Goal: Task Accomplishment & Management: Use online tool/utility

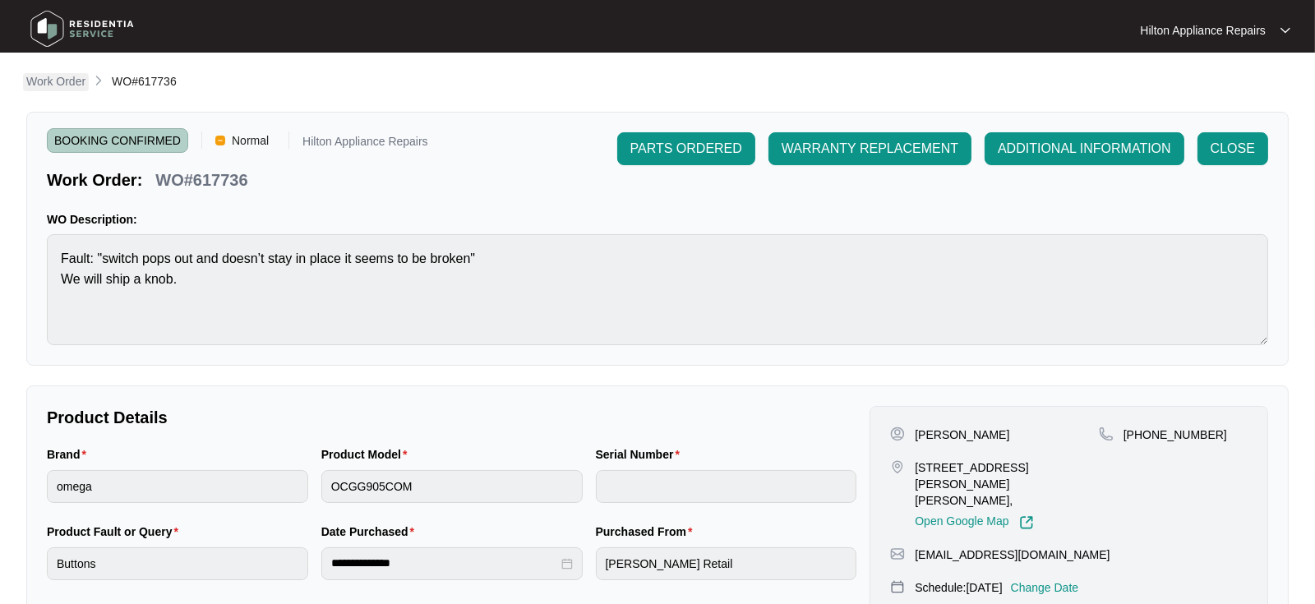
click at [45, 78] on p "Work Order" at bounding box center [55, 81] width 59 height 16
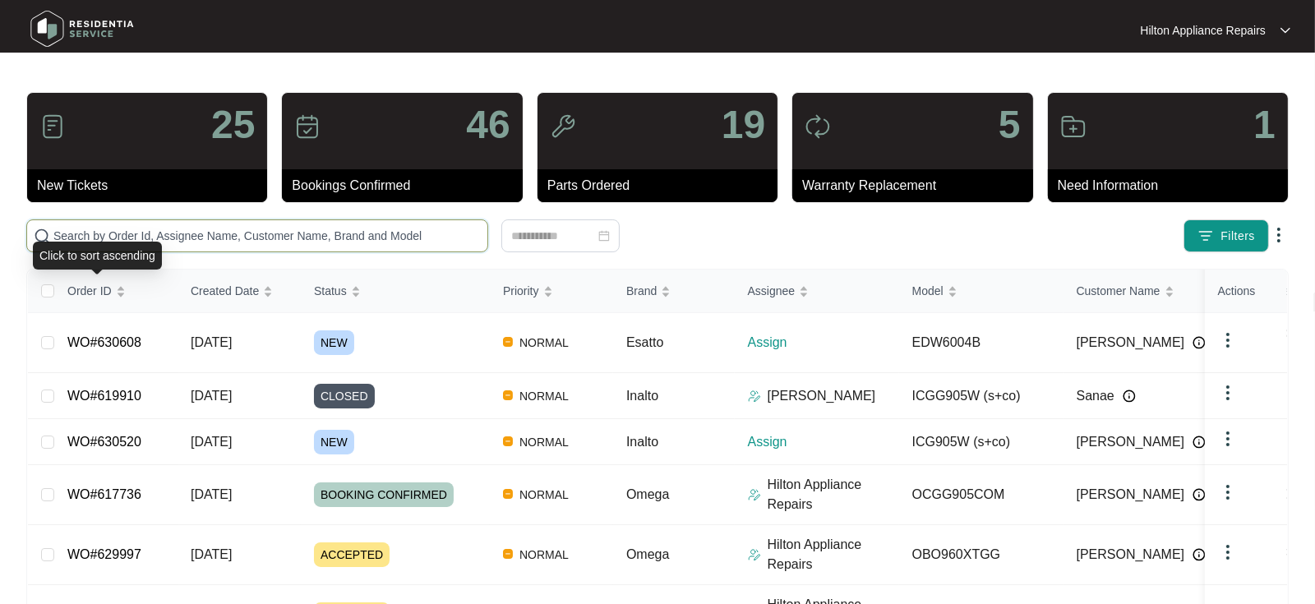
click at [85, 234] on input "text" at bounding box center [266, 236] width 427 height 18
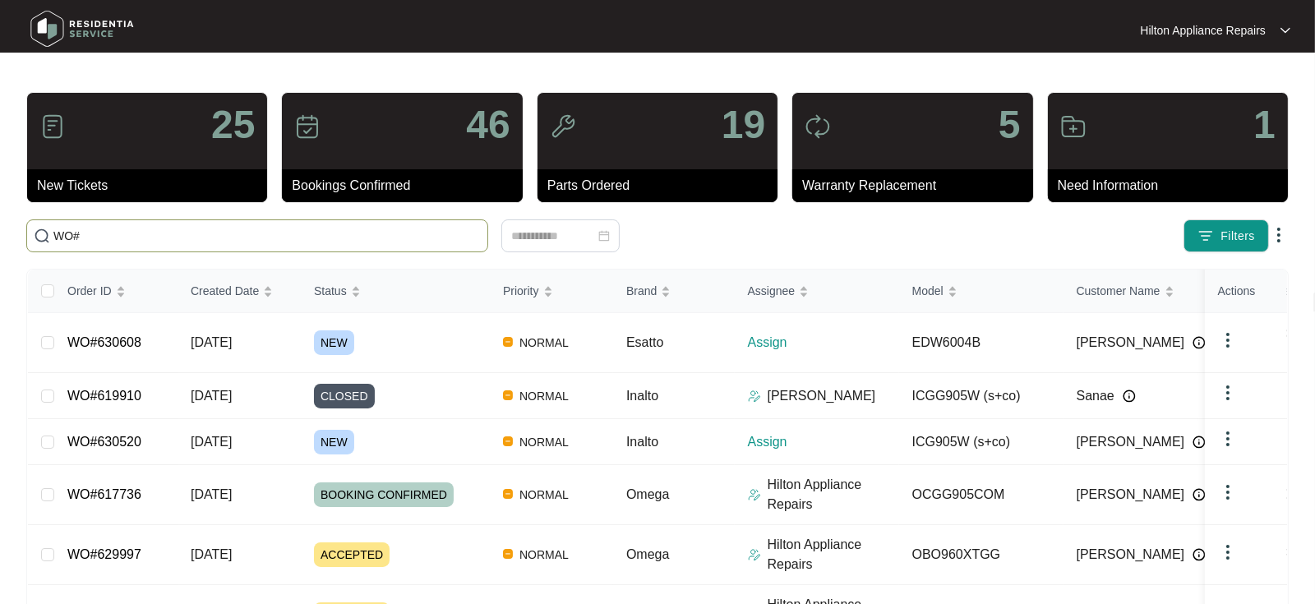
paste input "630072"
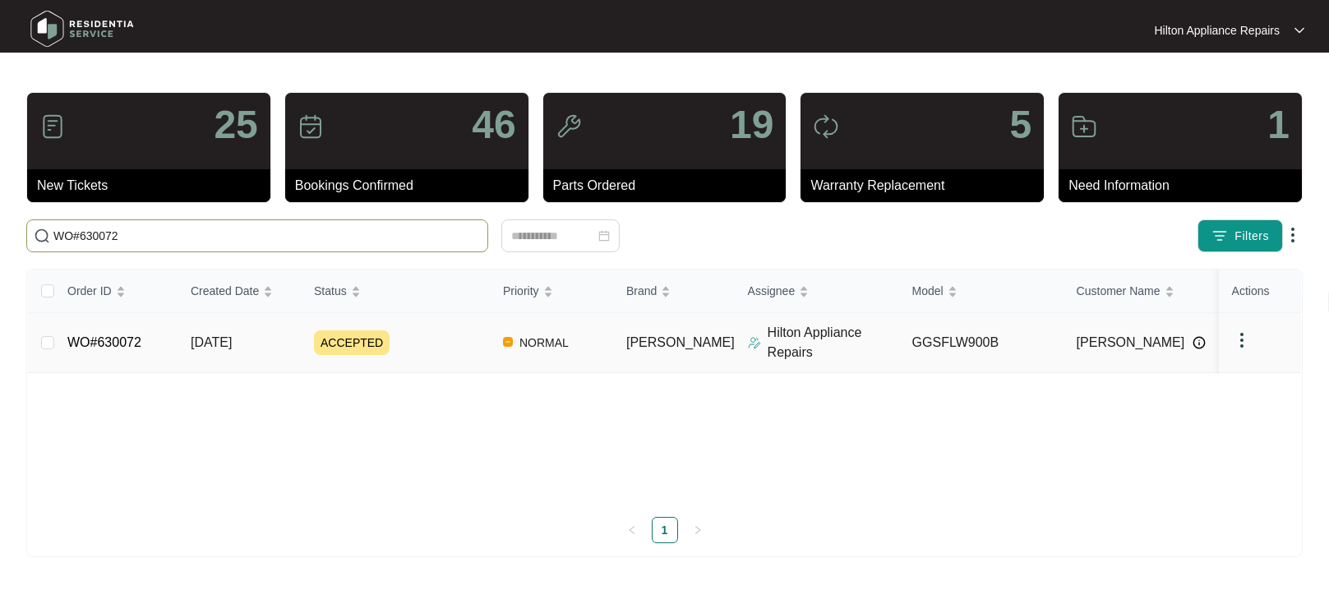
type input "WO#630072"
click at [214, 341] on span "[DATE]" at bounding box center [211, 342] width 41 height 14
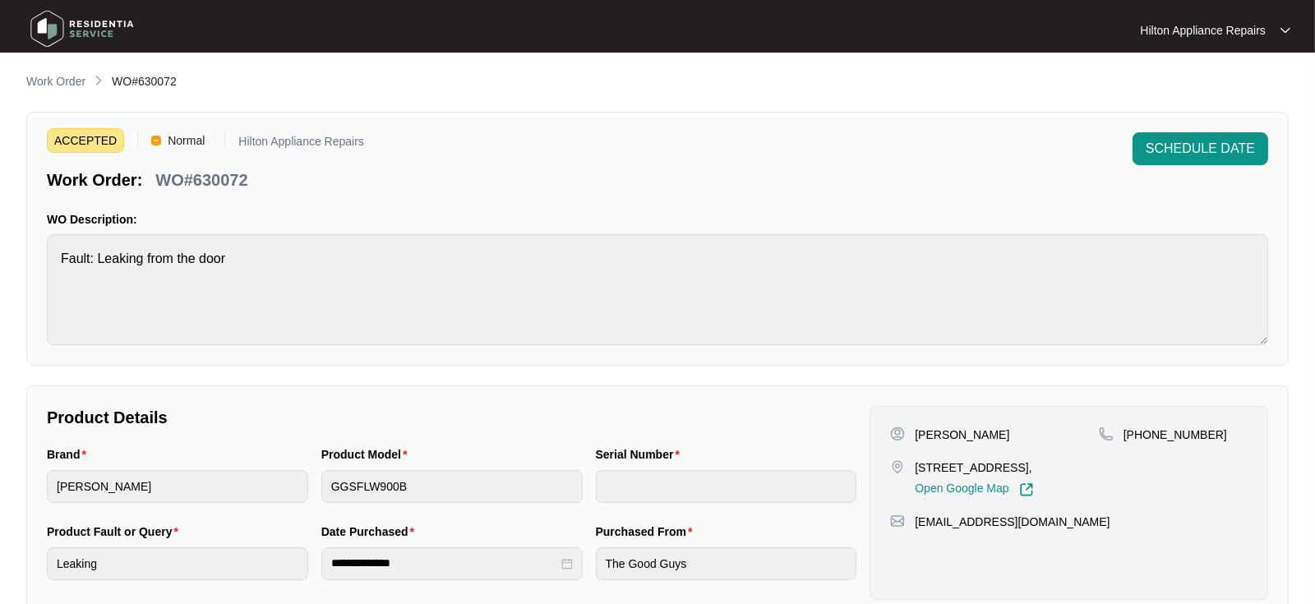
click at [57, 85] on p "Work Order" at bounding box center [55, 81] width 59 height 16
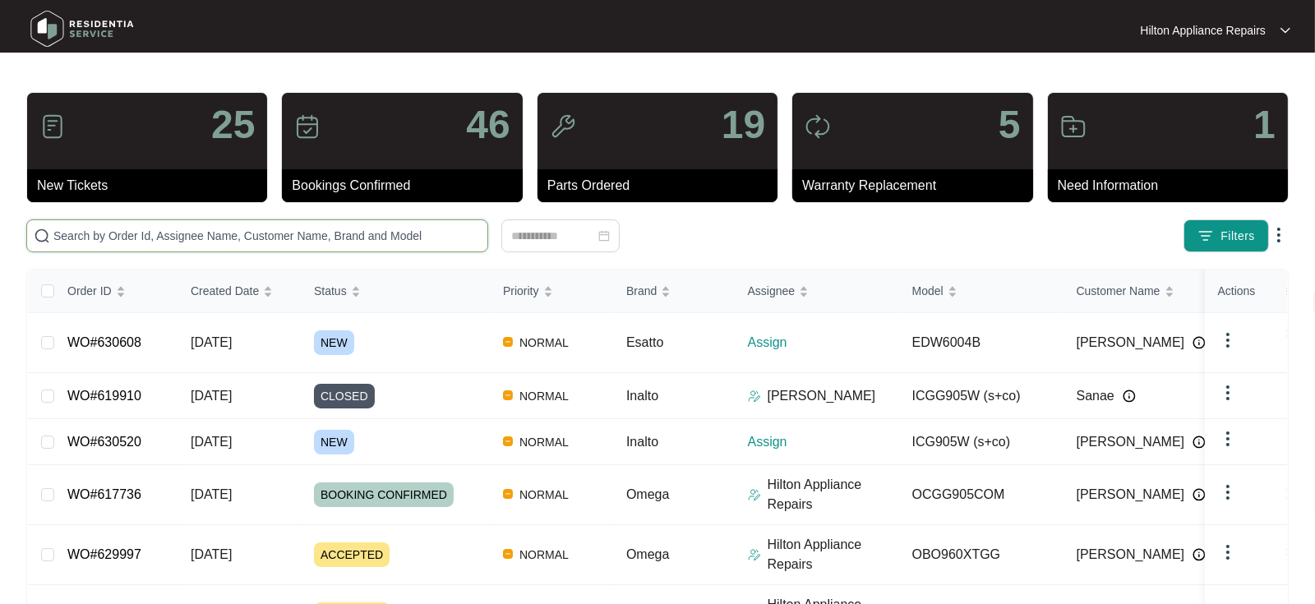
click at [69, 230] on input "text" at bounding box center [266, 236] width 427 height 18
paste input "WO#627829"
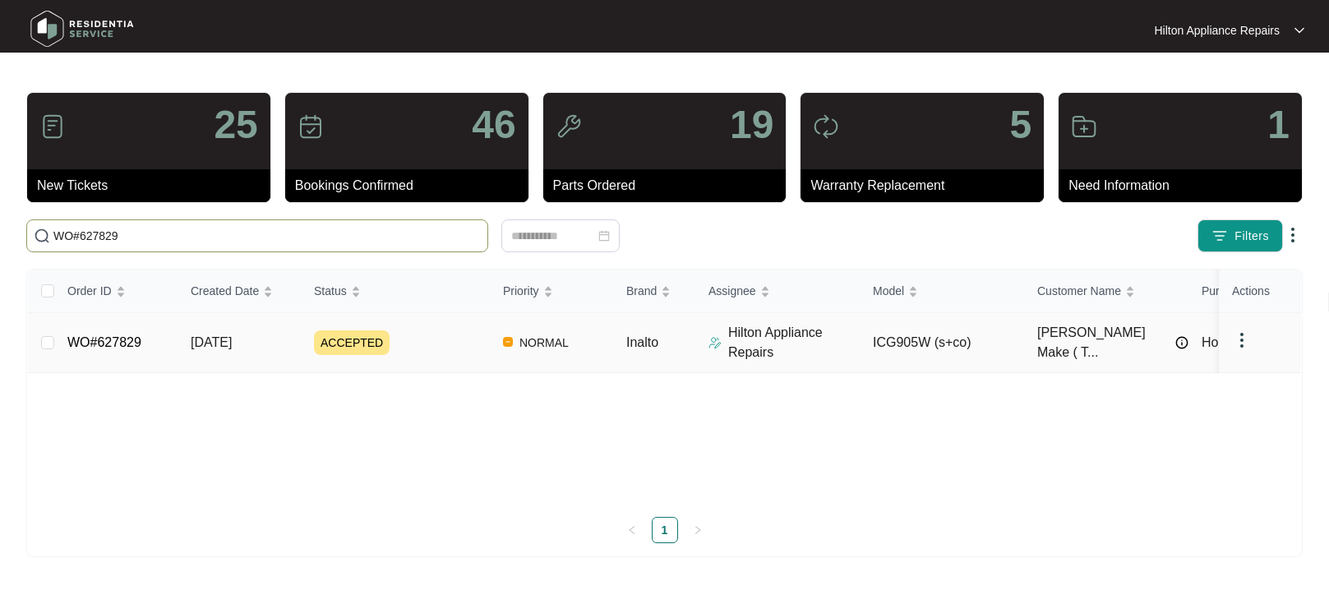
type input "WO#627829"
click at [219, 339] on span "[DATE]" at bounding box center [211, 342] width 41 height 14
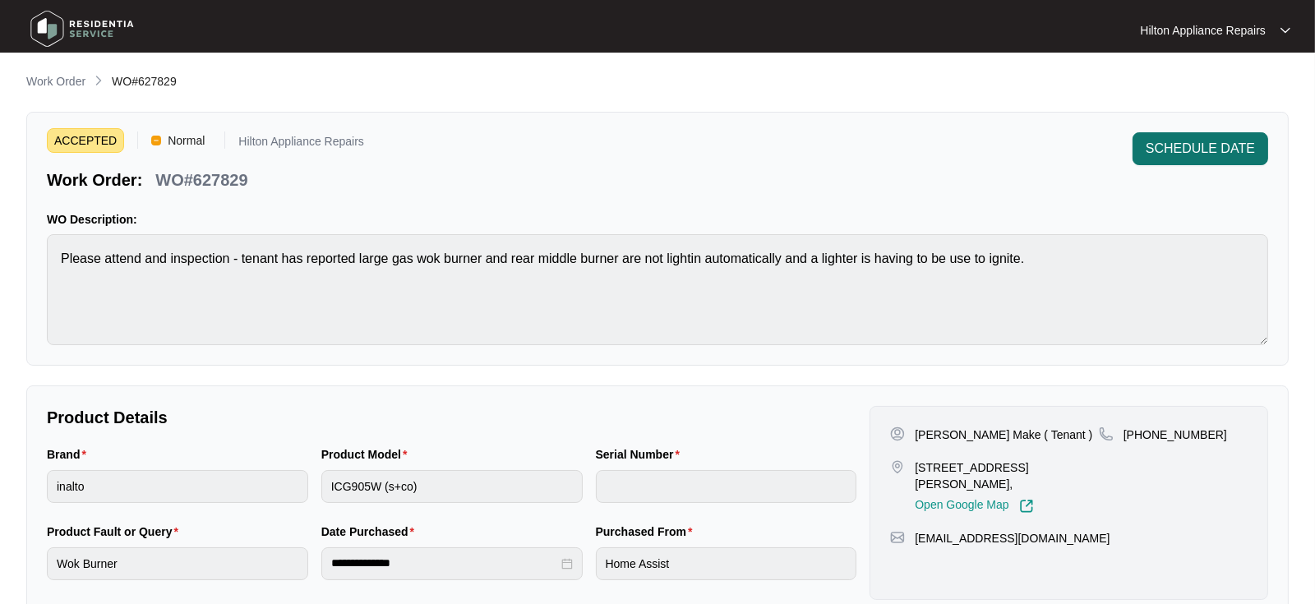
click at [1209, 145] on span "SCHEDULE DATE" at bounding box center [1200, 149] width 109 height 20
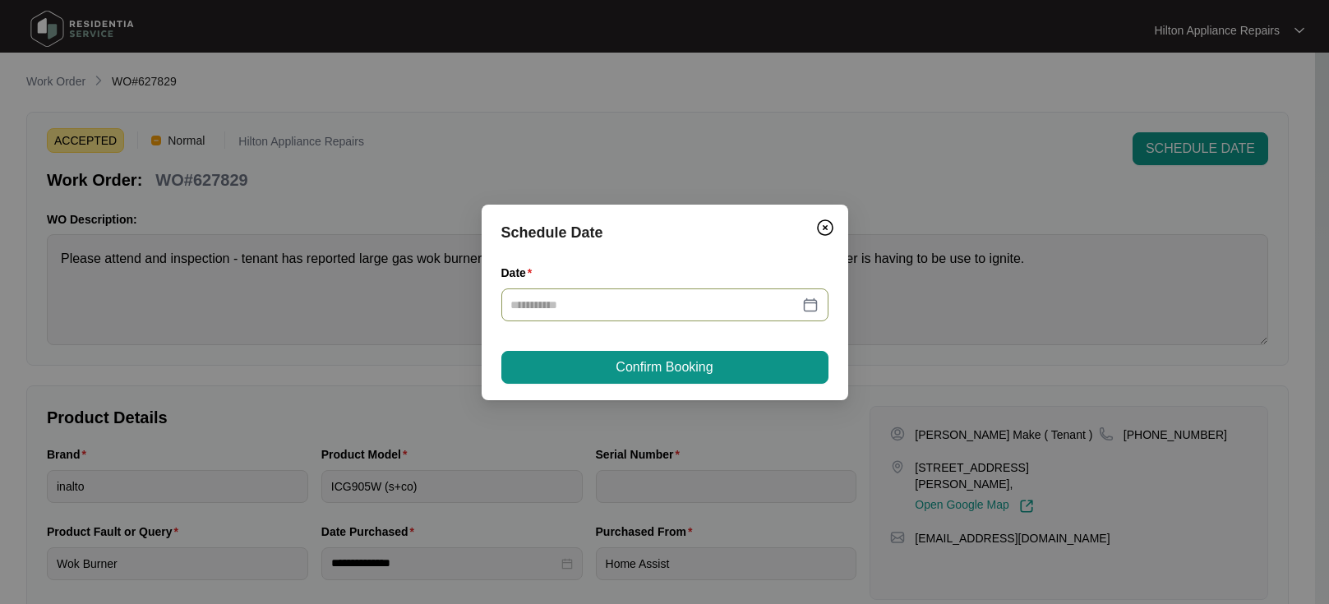
click at [806, 303] on div at bounding box center [664, 305] width 307 height 18
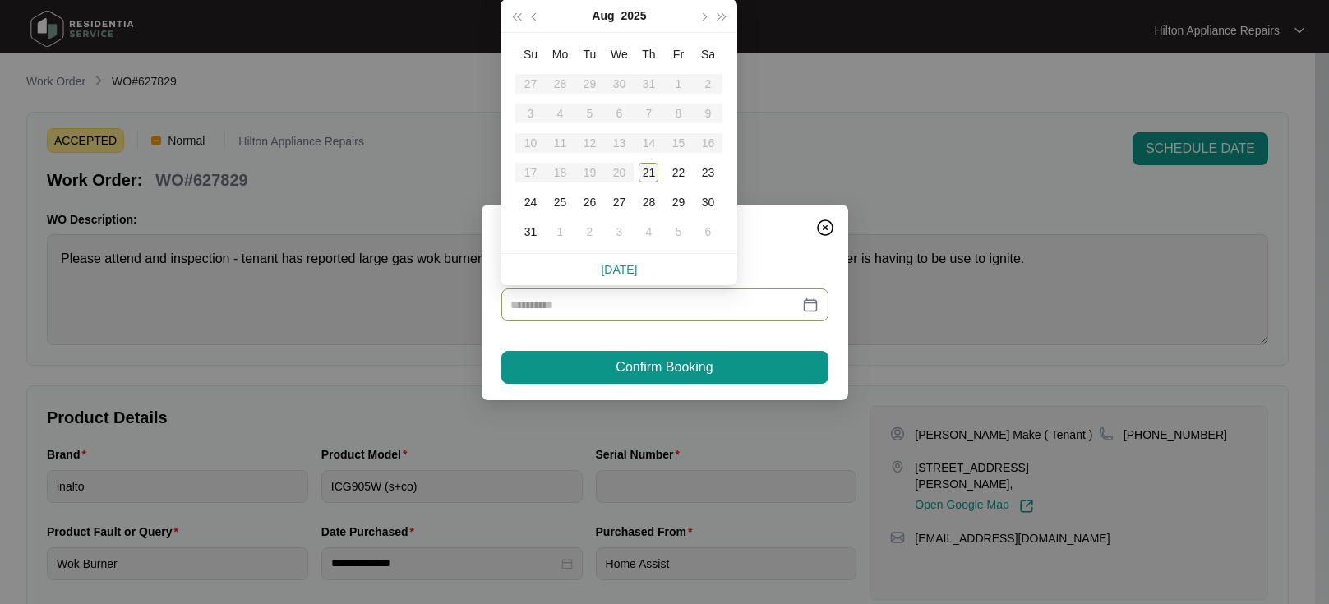
type input "**********"
click at [590, 206] on div "26" at bounding box center [590, 202] width 20 height 20
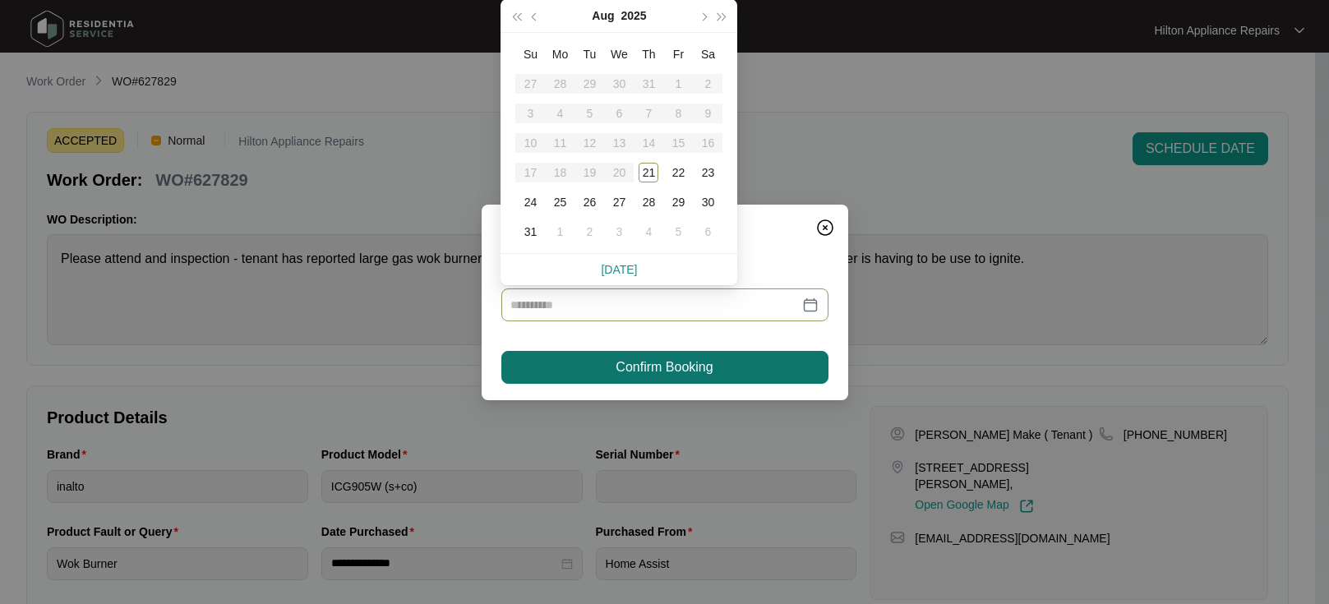
type input "**********"
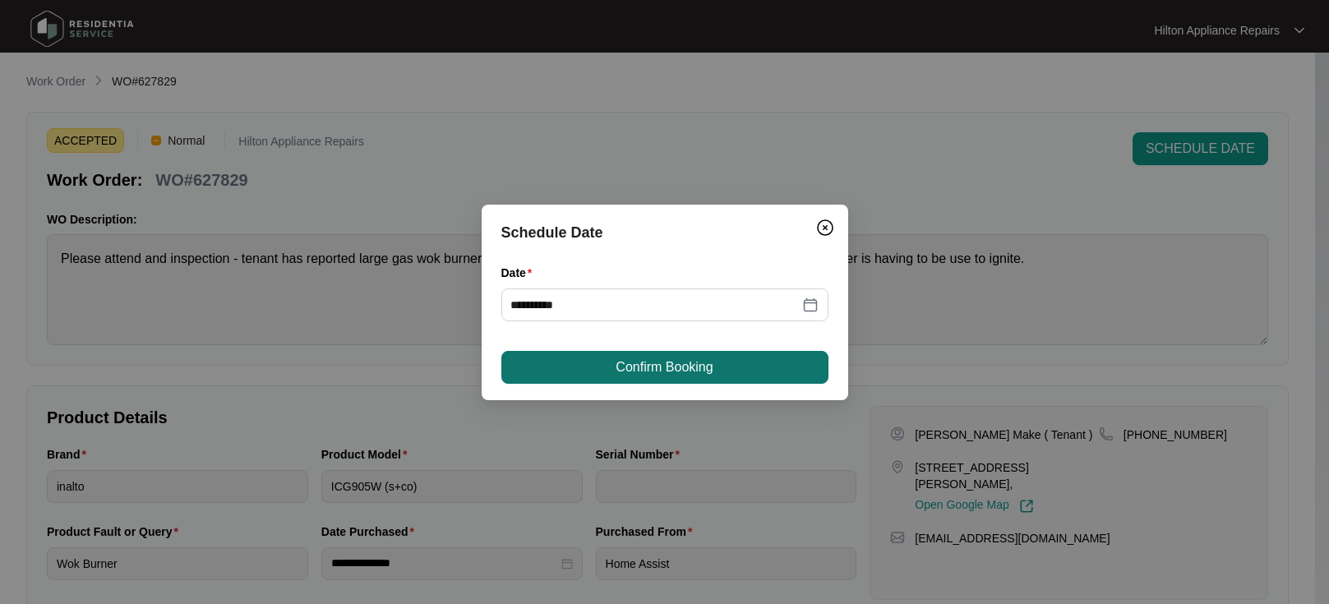
click at [621, 371] on span "Confirm Booking" at bounding box center [664, 368] width 97 height 20
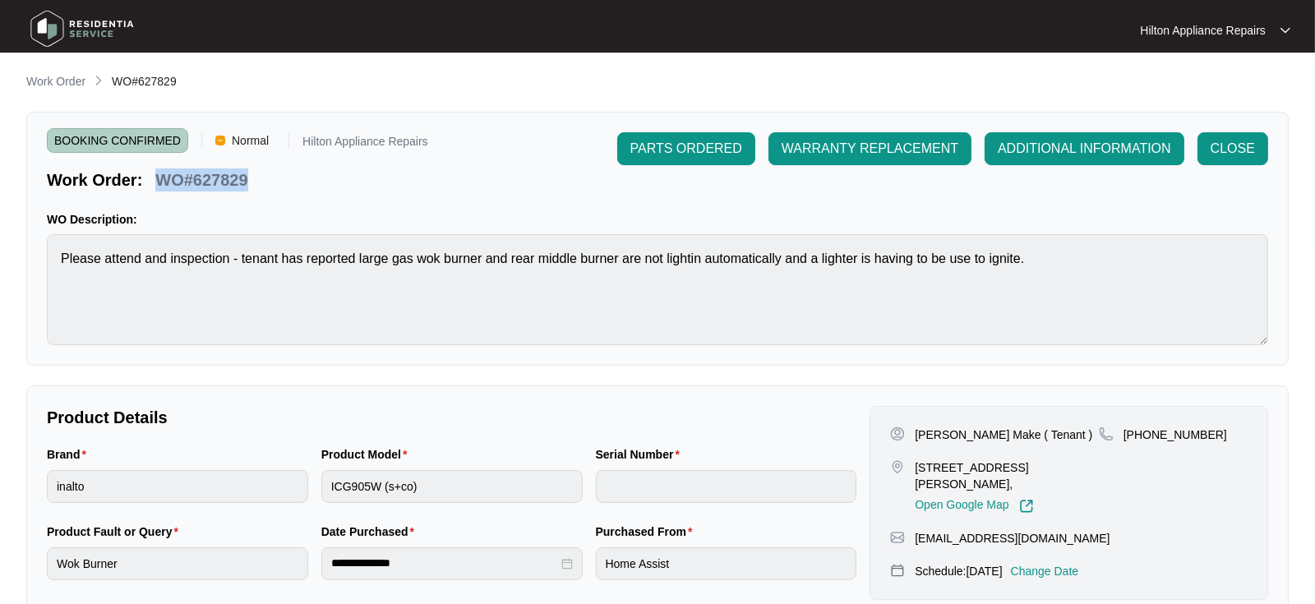
drag, startPoint x: 254, startPoint y: 181, endPoint x: 157, endPoint y: 182, distance: 97.0
click at [157, 182] on div "Work Order: WO#627829" at bounding box center [237, 177] width 381 height 29
copy p "WO#627829"
click at [63, 82] on p "Work Order" at bounding box center [55, 81] width 59 height 16
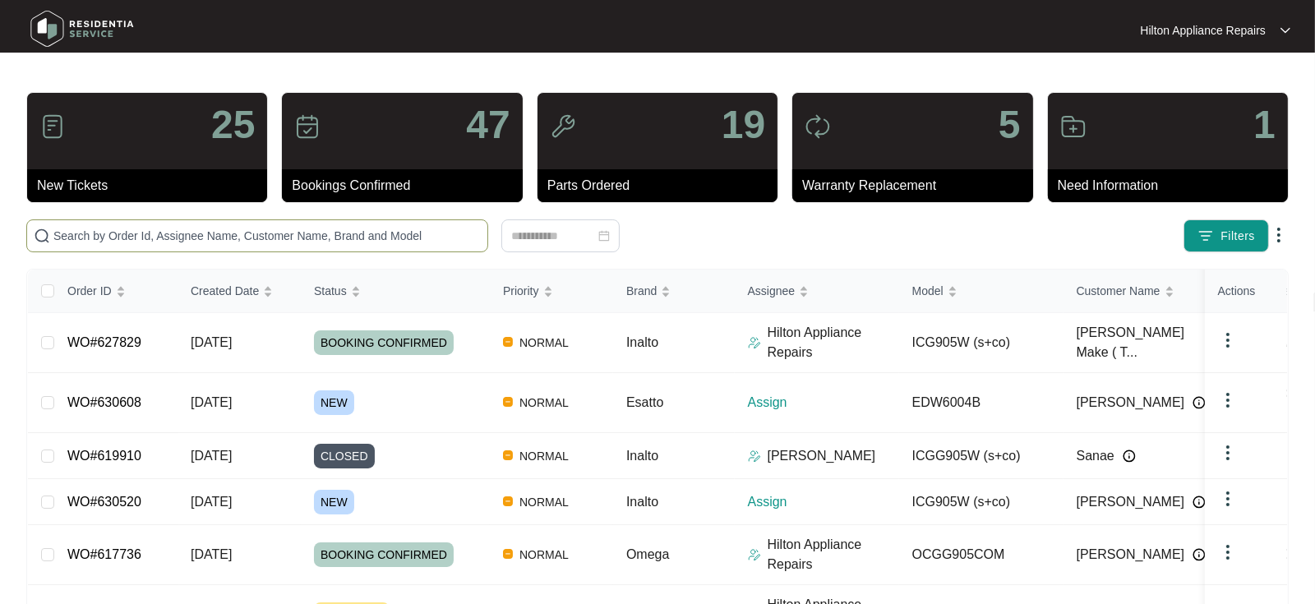
click at [121, 236] on input "text" at bounding box center [266, 236] width 427 height 18
paste input "WO#627829"
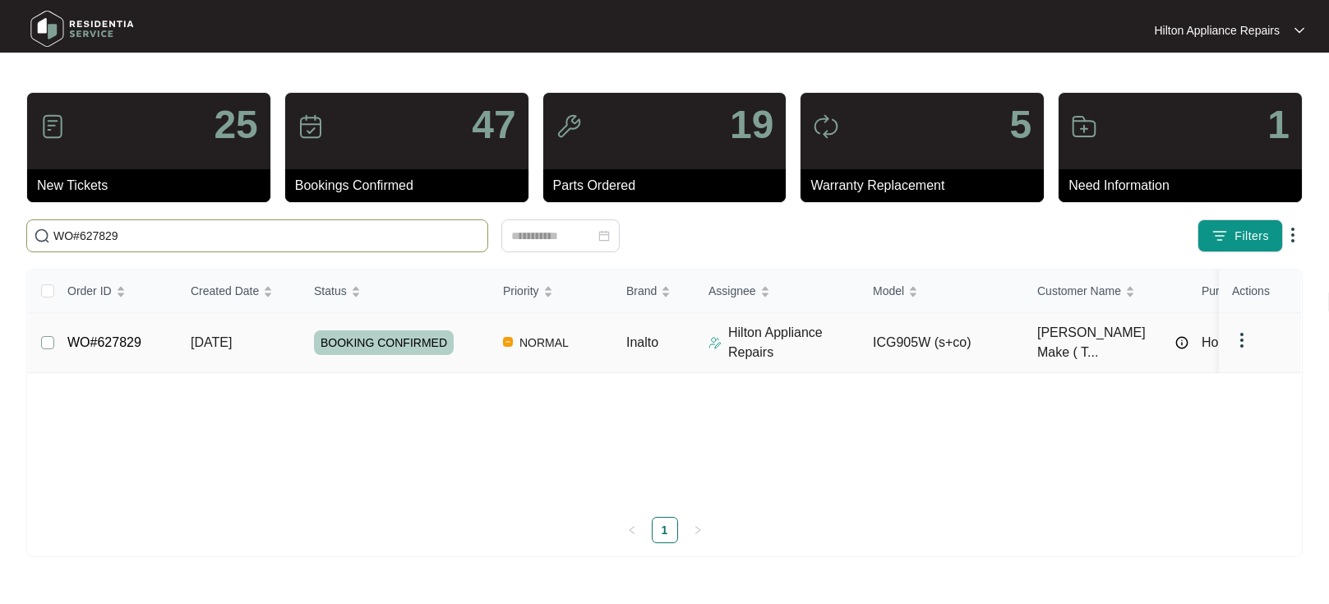
type input "WO#627829"
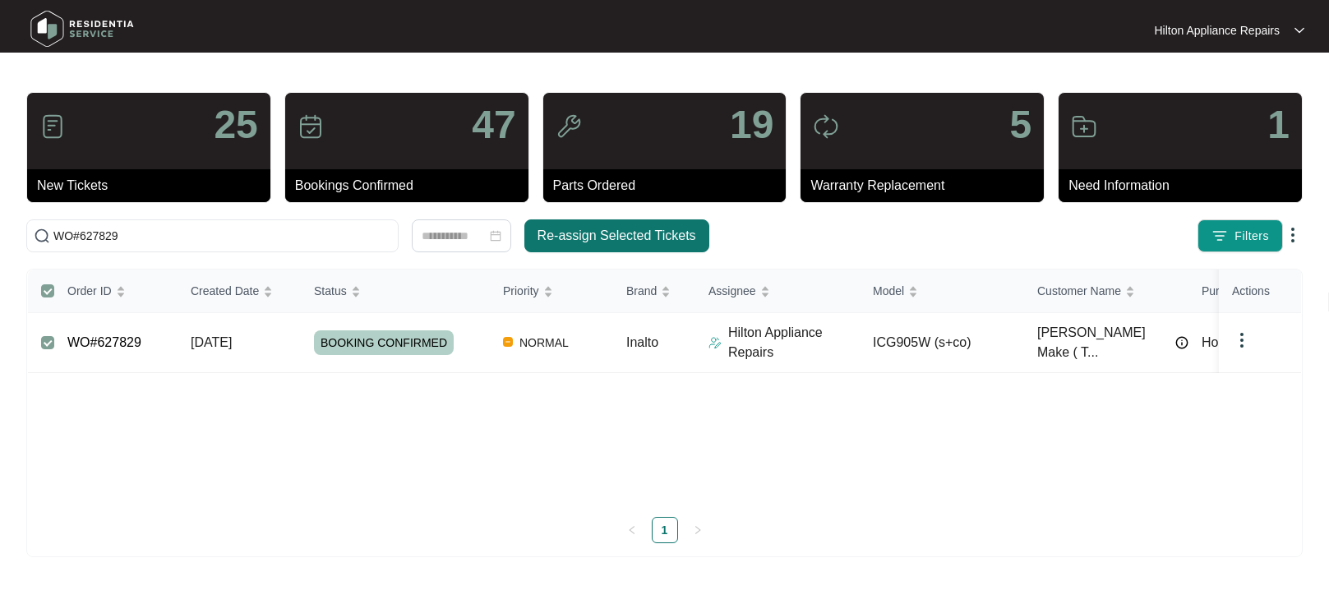
click at [594, 229] on span "Re-assign Selected Tickets" at bounding box center [617, 236] width 159 height 20
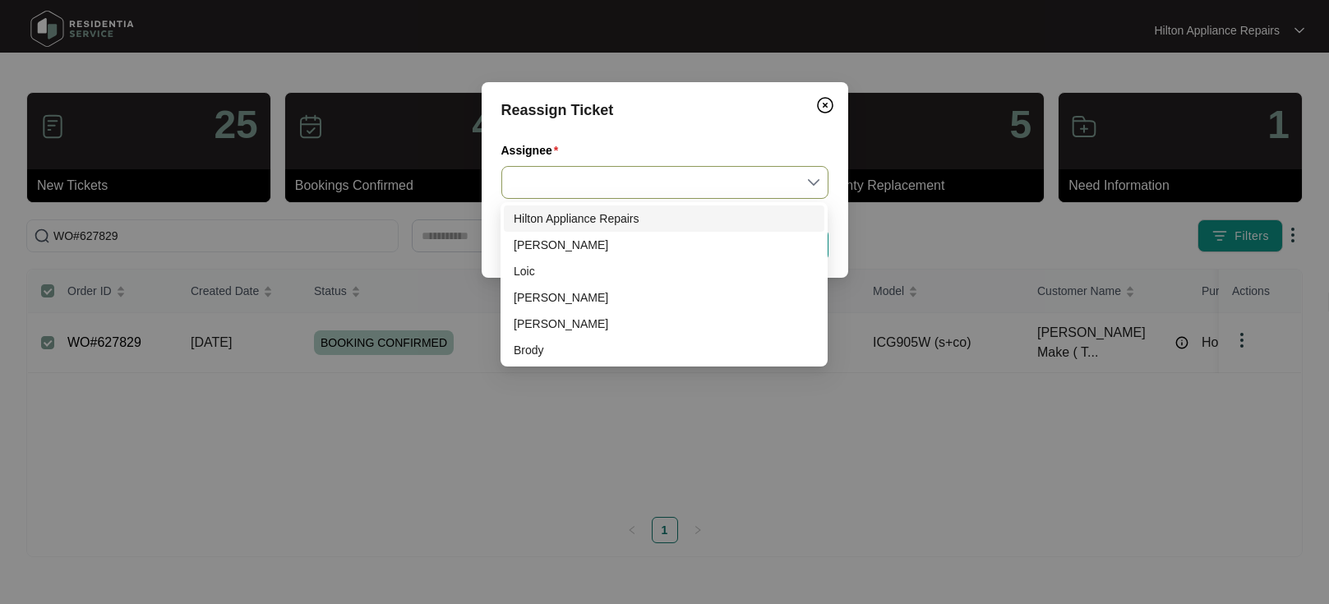
click at [810, 179] on input "Assignee" at bounding box center [664, 182] width 307 height 31
click at [534, 325] on div "[PERSON_NAME]" at bounding box center [664, 324] width 301 height 18
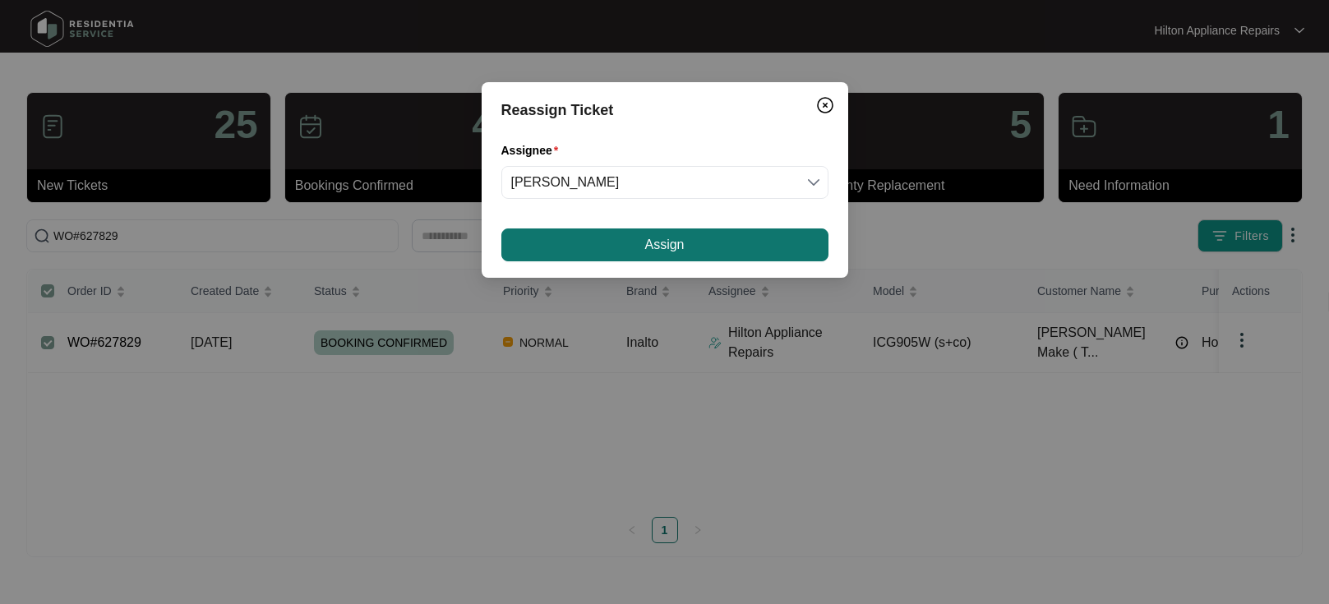
click at [624, 241] on button "Assign" at bounding box center [664, 245] width 327 height 33
